Goal: Find specific page/section: Find specific page/section

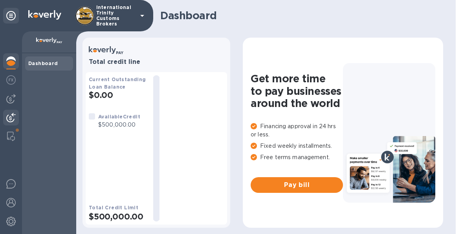
click at [11, 119] on img at bounding box center [10, 117] width 9 height 9
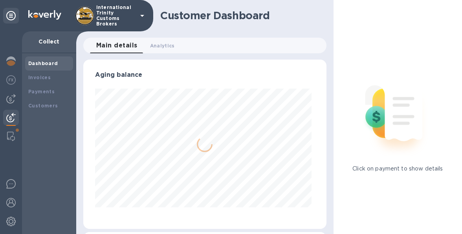
scroll to position [170, 240]
click at [40, 101] on div "Customers" at bounding box center [49, 106] width 48 height 14
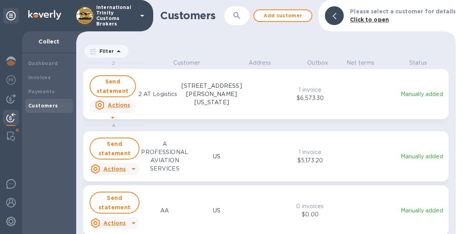
scroll to position [170, 376]
click at [238, 28] on div "Customers ​ Add customer Please select a customer for details Click to open" at bounding box center [265, 15] width 379 height 31
click at [246, 18] on button "button" at bounding box center [236, 15] width 19 height 19
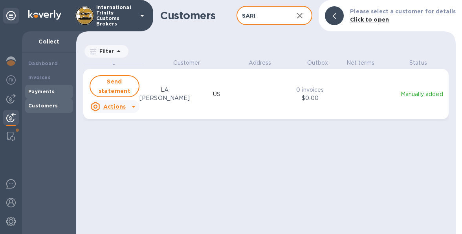
type input "SARI"
click at [55, 90] on div "Payments" at bounding box center [49, 92] width 42 height 8
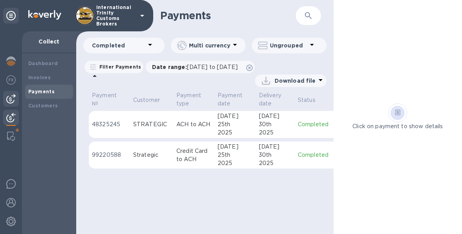
click at [5, 102] on div at bounding box center [11, 99] width 16 height 16
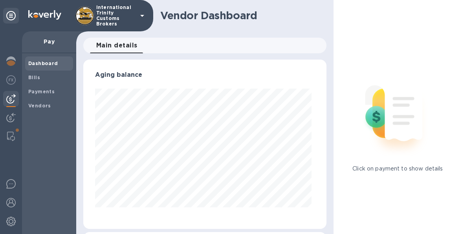
scroll to position [170, 240]
click at [39, 103] on span "Vendors" at bounding box center [39, 106] width 23 height 8
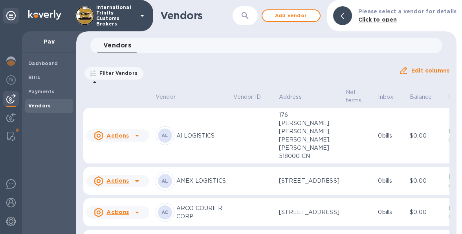
click at [250, 17] on icon "button" at bounding box center [244, 15] width 9 height 9
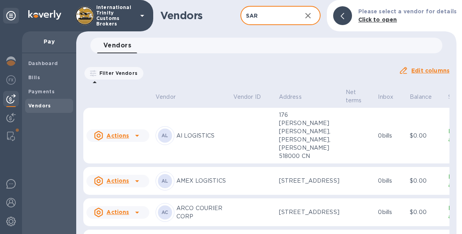
type input "SARI"
